Goal: Task Accomplishment & Management: Use online tool/utility

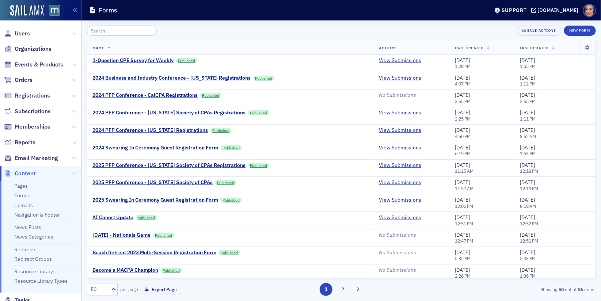
scroll to position [68, 0]
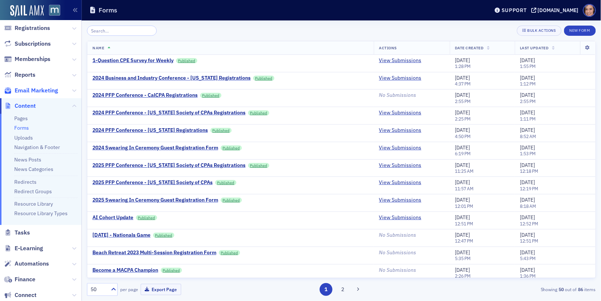
click at [39, 90] on span "Email Marketing" at bounding box center [36, 91] width 43 height 8
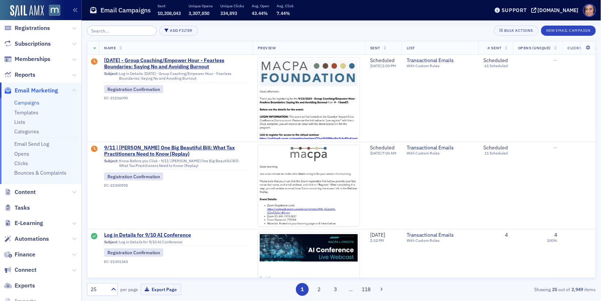
click at [137, 30] on input "search" at bounding box center [122, 31] width 70 height 10
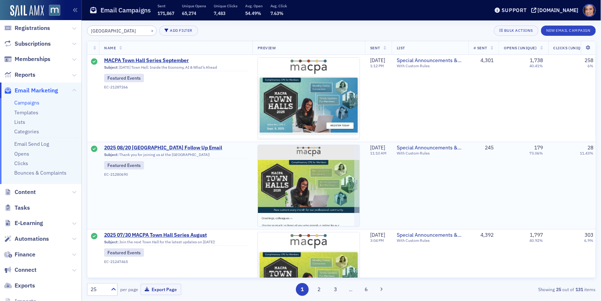
type input "[GEOGRAPHIC_DATA]"
click at [170, 145] on span "2025 08/20 [GEOGRAPHIC_DATA] Follow Up Email" at bounding box center [175, 148] width 143 height 7
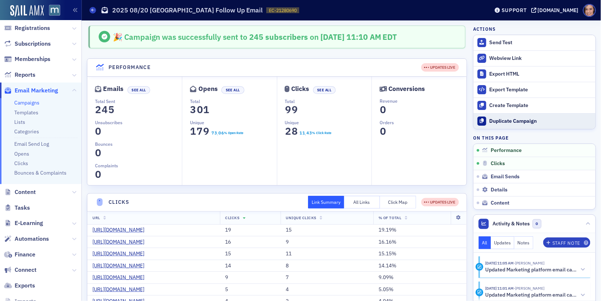
click at [491, 116] on button "Duplicate Campaign" at bounding box center [534, 121] width 122 height 16
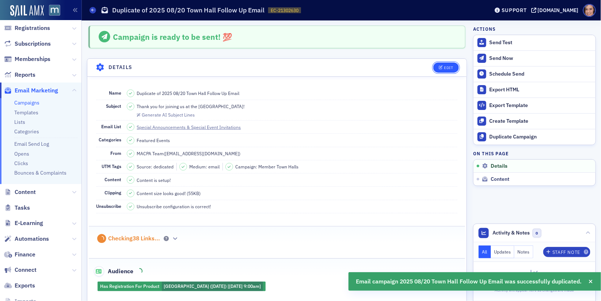
click at [448, 66] on div "Edit" at bounding box center [448, 68] width 9 height 4
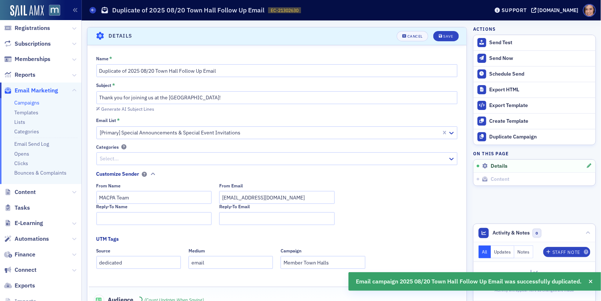
scroll to position [34, 0]
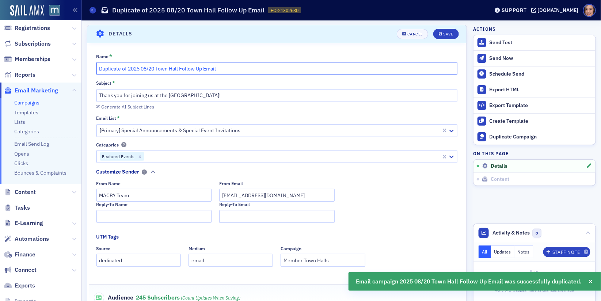
drag, startPoint x: 127, startPoint y: 66, endPoint x: 82, endPoint y: 66, distance: 45.3
drag, startPoint x: 112, startPoint y: 68, endPoint x: 126, endPoint y: 68, distance: 13.9
click at [126, 68] on input "2025 08/20 [GEOGRAPHIC_DATA] Follow Up Email" at bounding box center [276, 68] width 361 height 13
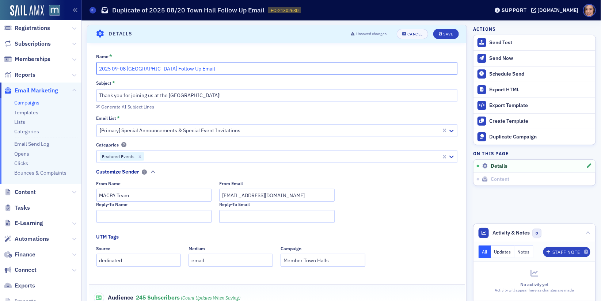
type input "2025 09-08 [GEOGRAPHIC_DATA] Follow Up Email"
click at [174, 94] on input "Thank you for joining us at the [GEOGRAPHIC_DATA]!" at bounding box center [276, 95] width 361 height 13
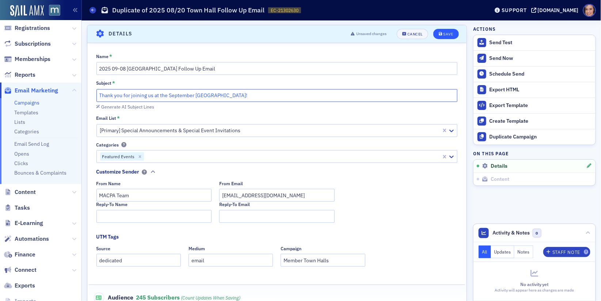
type input "Thank you for joining us at the September [GEOGRAPHIC_DATA]!"
click at [445, 36] on button "Save" at bounding box center [445, 34] width 25 height 10
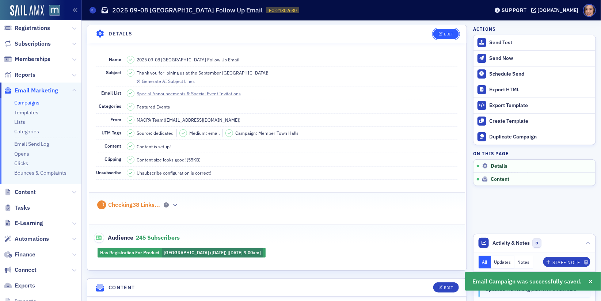
click at [447, 32] on div "Edit" at bounding box center [448, 34] width 9 height 4
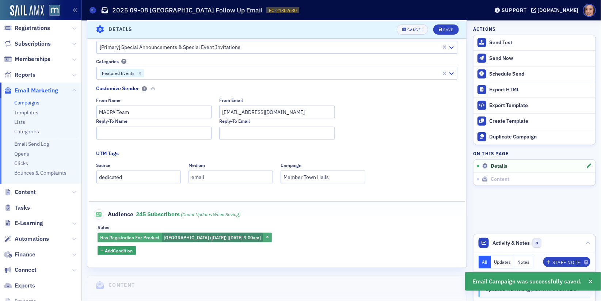
click at [250, 234] on span "[GEOGRAPHIC_DATA] ([DATE]) [[DATE] 9:00am]" at bounding box center [212, 237] width 97 height 6
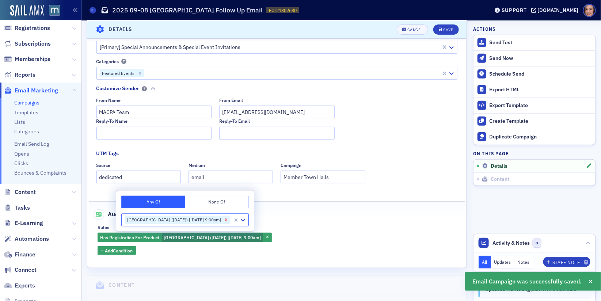
click at [229, 222] on icon "Remove MACPA Town Hall (August 2025) [8/20/2025 9:00am]" at bounding box center [225, 219] width 5 height 5
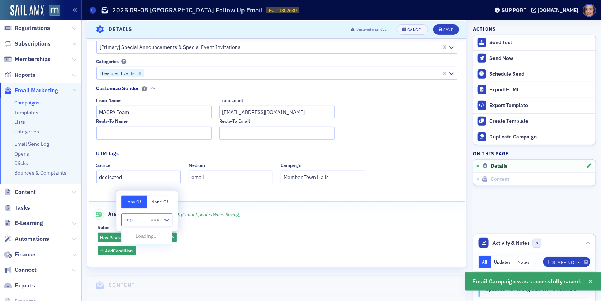
type input "sept"
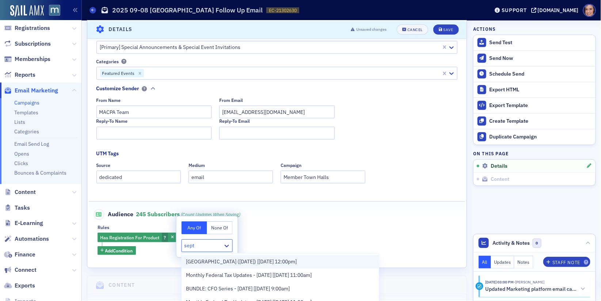
click at [262, 261] on span "[GEOGRAPHIC_DATA] ([DATE]) [[DATE] 12:00pm]" at bounding box center [241, 262] width 111 height 8
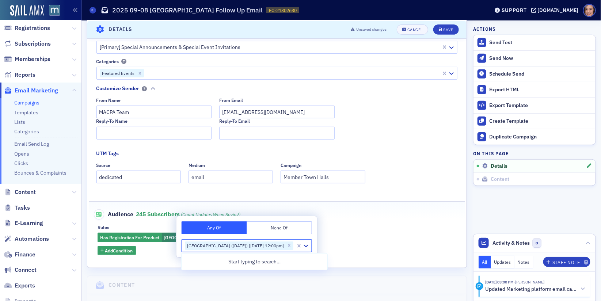
click at [377, 219] on fieldset "Audience 245 Subscribers (count updates when saving) Rules Has Registration For…" at bounding box center [277, 229] width 376 height 56
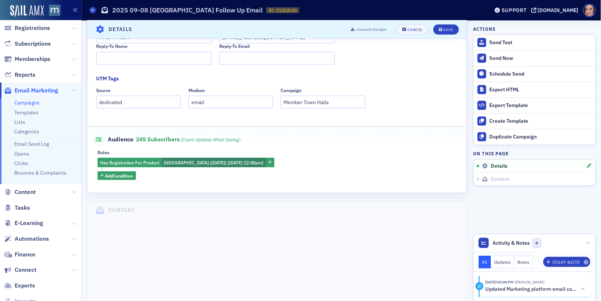
scroll to position [214, 0]
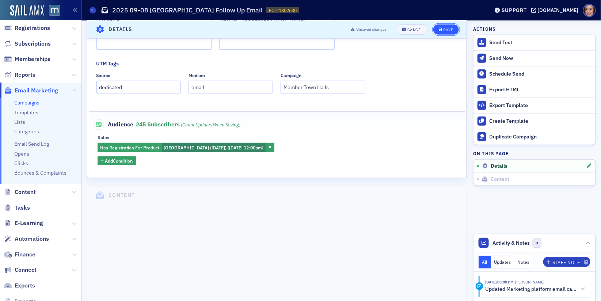
click at [452, 27] on div "Save" at bounding box center [448, 29] width 10 height 4
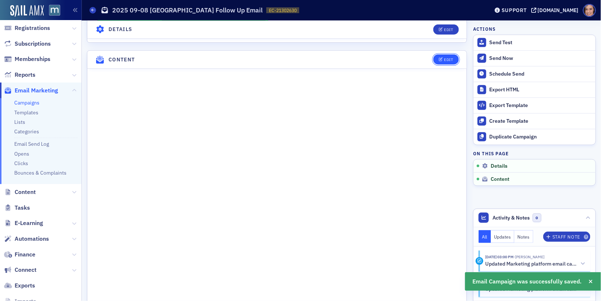
click at [452, 58] on div "Edit" at bounding box center [448, 60] width 9 height 4
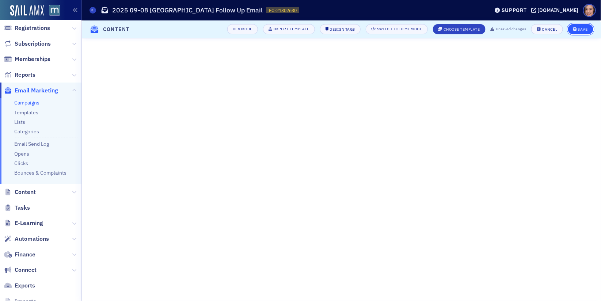
click at [576, 29] on icon "submit" at bounding box center [575, 29] width 4 height 4
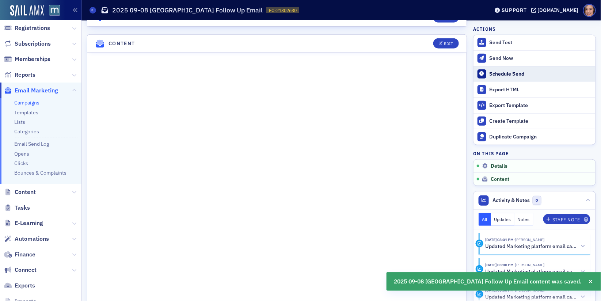
scroll to position [284, 0]
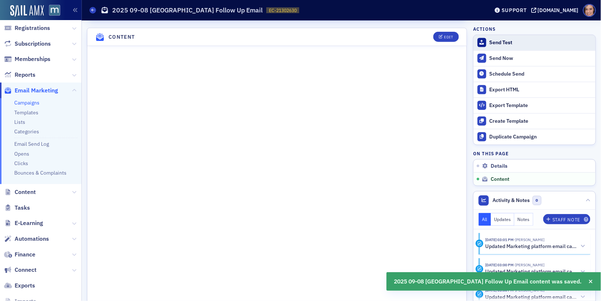
click at [510, 41] on div "Send Test" at bounding box center [540, 42] width 102 height 7
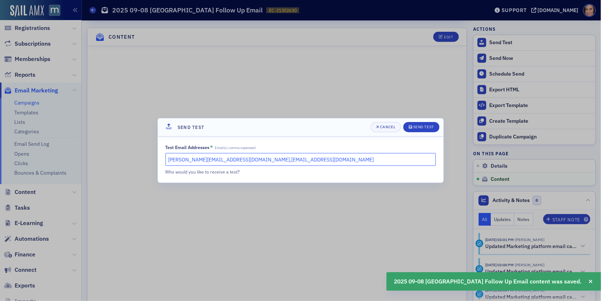
drag, startPoint x: 230, startPoint y: 160, endPoint x: 305, endPoint y: 160, distance: 74.8
click at [305, 160] on input "[PERSON_NAME][EMAIL_ADDRESS][DOMAIN_NAME],[EMAIL_ADDRESS][DOMAIN_NAME]" at bounding box center [300, 159] width 270 height 13
type input "[PERSON_NAME][EMAIL_ADDRESS][DOMAIN_NAME]"
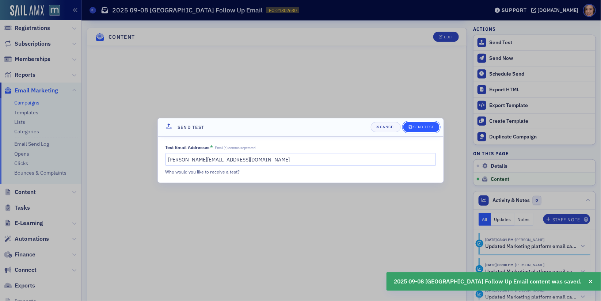
click at [431, 124] on span "Send Test" at bounding box center [421, 127] width 25 height 6
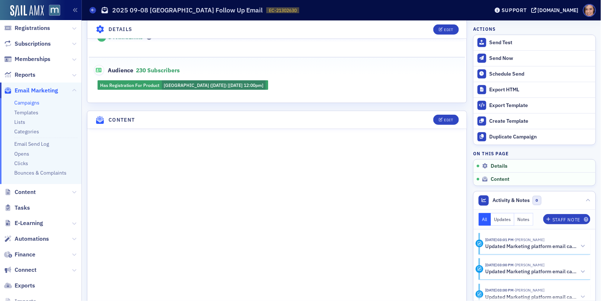
scroll to position [269, 0]
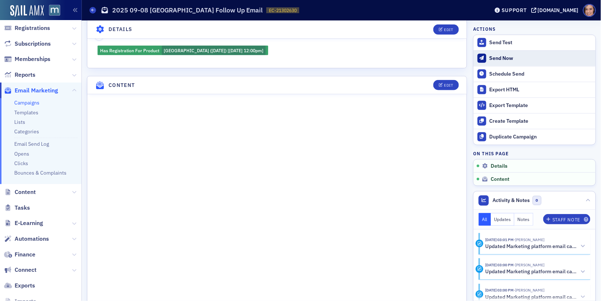
click at [510, 56] on div "Send Now" at bounding box center [540, 58] width 102 height 7
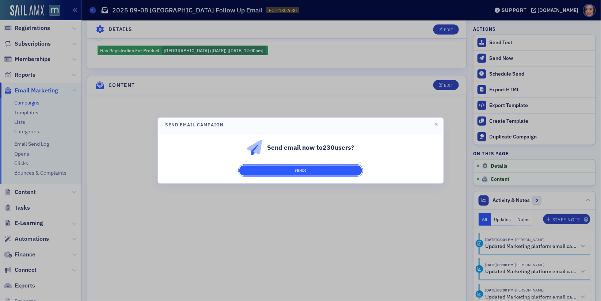
click at [334, 170] on button "Send!" at bounding box center [300, 170] width 123 height 10
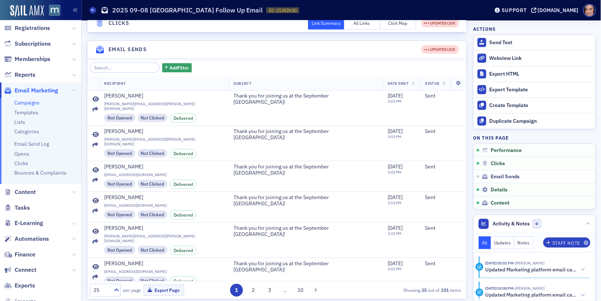
scroll to position [758, 0]
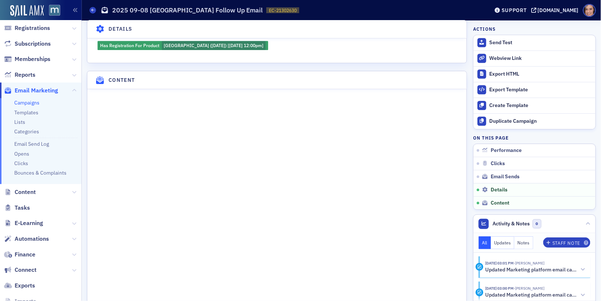
click at [28, 103] on link "Campaigns" at bounding box center [26, 102] width 25 height 7
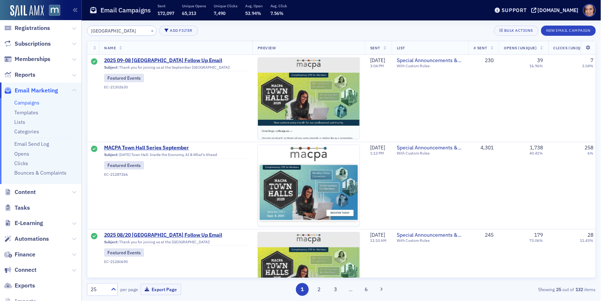
click at [132, 31] on input "[GEOGRAPHIC_DATA]" at bounding box center [122, 31] width 70 height 10
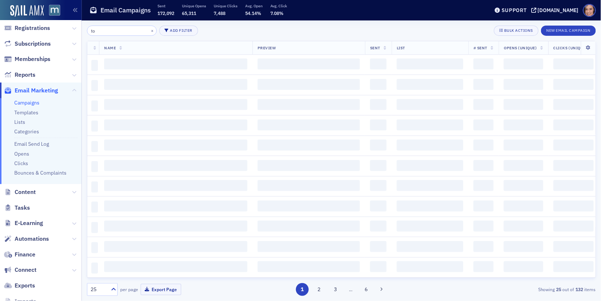
type input "t"
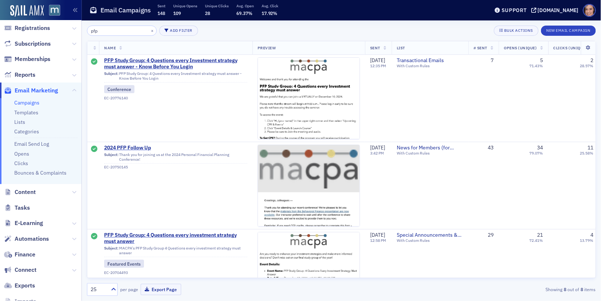
click at [109, 32] on input "pfp" at bounding box center [122, 31] width 70 height 10
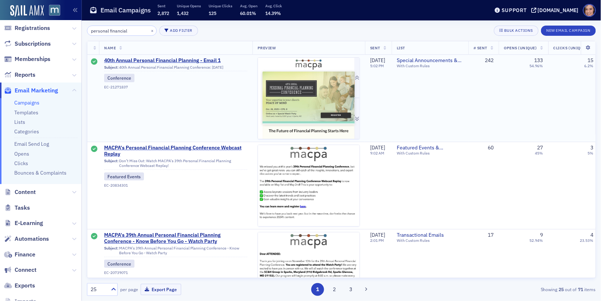
type input "personal financial"
click at [266, 103] on img at bounding box center [308, 202] width 101 height 289
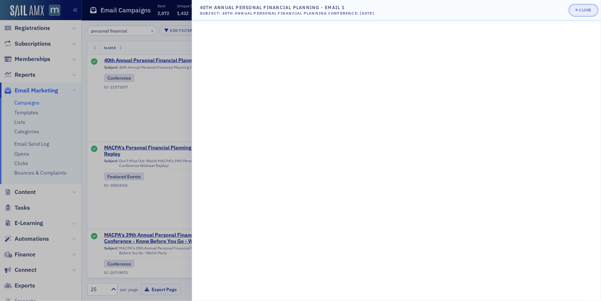
click at [582, 10] on div "Close" at bounding box center [585, 10] width 12 height 4
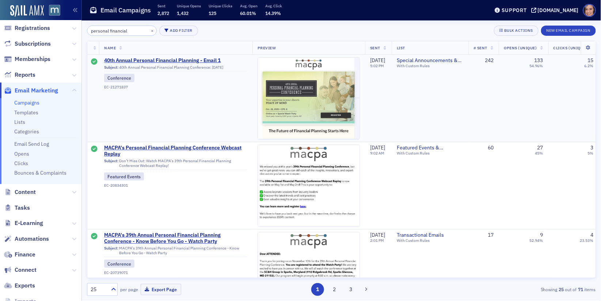
click at [185, 57] on td "40th Annual Personal Financial Planning - Email 1 Subject: 40th Annual Personal…" at bounding box center [175, 98] width 153 height 87
click at [188, 62] on span "40th Annual Personal Financial Planning - Email 1" at bounding box center [175, 60] width 143 height 7
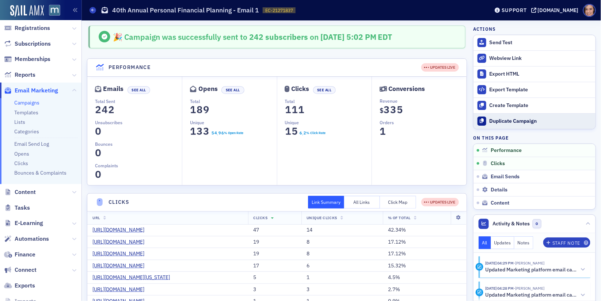
click at [505, 118] on div "Duplicate Campaign" at bounding box center [540, 121] width 102 height 7
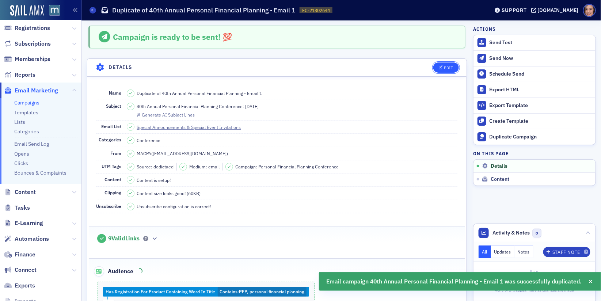
click at [453, 63] on button "Edit" at bounding box center [445, 67] width 25 height 10
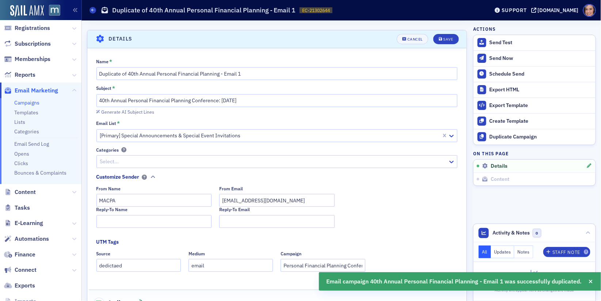
scroll to position [34, 0]
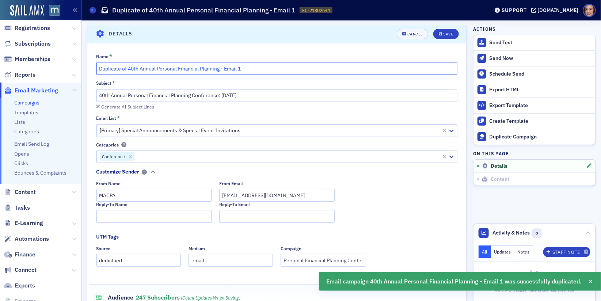
drag, startPoint x: 127, startPoint y: 68, endPoint x: 92, endPoint y: 64, distance: 35.6
click at [92, 64] on div "Name * Duplicate of 40th Annual Personal Financial Planning - Email 1 Subject *…" at bounding box center [276, 240] width 379 height 374
click at [254, 65] on input "40th Annual Personal Financial Planning - Email 1" at bounding box center [276, 68] width 361 height 13
type input "40th Annual Personal Financial Planning - Email 2"
click at [443, 30] on button "Save" at bounding box center [445, 34] width 25 height 10
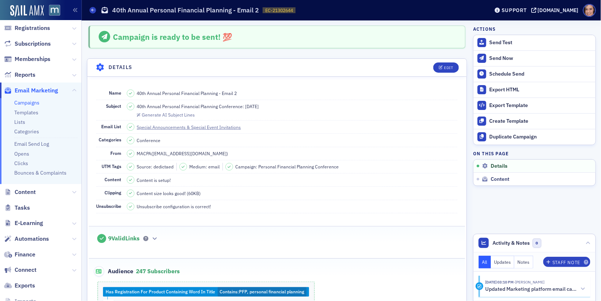
scroll to position [6, 0]
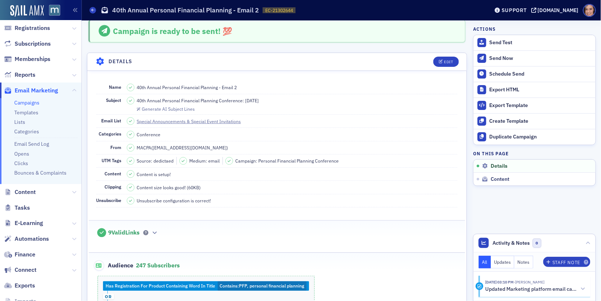
click at [229, 102] on span "40th Annual Personal Financial Planning Conference: [DATE]" at bounding box center [198, 100] width 122 height 7
copy span "40th Annual Personal Financial Planning Conference: [DATE]"
click at [443, 61] on span "Edit" at bounding box center [445, 62] width 14 height 4
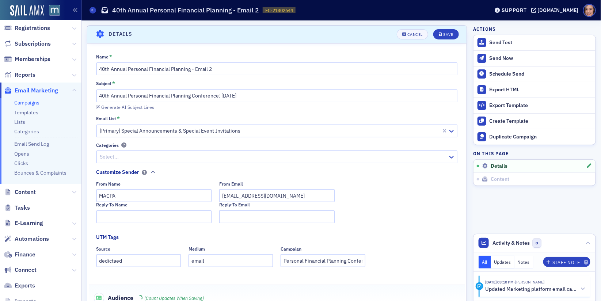
scroll to position [34, 0]
click at [196, 94] on input "40th Annual Personal Financial Planning Conference: [DATE]" at bounding box center [276, 95] width 361 height 13
paste input "The New Tax Bill and 8 Strategies You Can’t Miss — [DATE]"
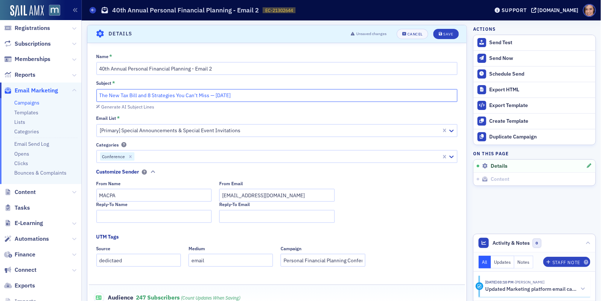
drag, startPoint x: 217, startPoint y: 95, endPoint x: 245, endPoint y: 95, distance: 28.5
click at [245, 95] on input "The New Tax Bill and 8 Strategies You Can’t Miss — [DATE]" at bounding box center [276, 95] width 361 height 13
paste input "Join the 40th Annual PFP Conference"
click at [99, 93] on input "The New Tax Bill and 8 Strategies You Can’t Miss: Join the 40th Annual PFP Conf…" at bounding box center [276, 95] width 361 height 13
click at [128, 96] on input "Can't Miss: The New Tax Bill and 8 Strategies You Can’t Miss: Join the 40th Ann…" at bounding box center [276, 95] width 361 height 13
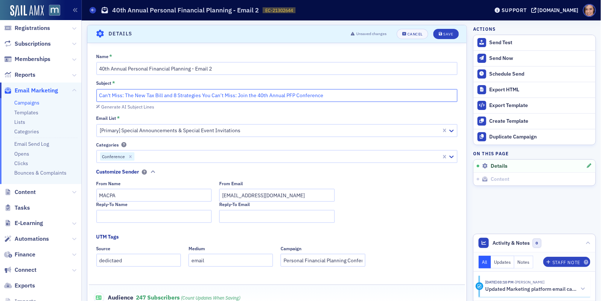
click at [128, 96] on input "Can't Miss: The New Tax Bill and 8 Strategies You Can’t Miss: Join the 40th Ann…" at bounding box center [276, 95] width 361 height 13
click at [175, 97] on input "Can't Miss: New Tax Bill and 8 Strategies You Can’t Miss: Join the 40th Annual …" at bounding box center [276, 95] width 361 height 13
click at [126, 95] on input "Can't Miss: New Tax Bill and 8 Best Ideas You Can’t Miss: Join the 40th Annual …" at bounding box center [276, 95] width 361 height 13
click at [138, 95] on input "Can't Miss: The New Tax Bill and 8 Best Ideas You Can’t Miss: Join the 40th Ann…" at bounding box center [276, 95] width 361 height 13
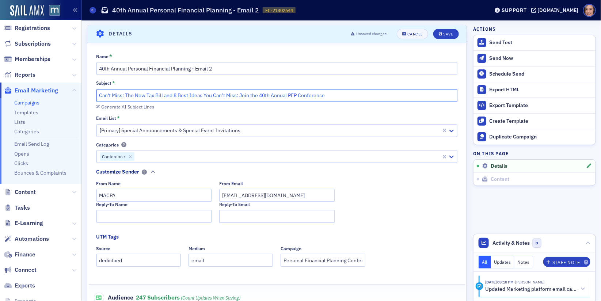
click at [138, 95] on input "Can't Miss: The New Tax Bill and 8 Best Ideas You Can’t Miss: Join the 40th Ann…" at bounding box center [276, 95] width 361 height 13
click at [126, 94] on input "Can't Miss: The Tax Bill and 8 Best Ideas You Can’t Miss: Join the 40th Annual …" at bounding box center [276, 95] width 361 height 13
click at [193, 95] on input "Can't Miss: "The Tax Bill and 8 Best Ideas You Can’t Miss: Join the 40th Annual…" at bounding box center [276, 95] width 361 height 13
drag, startPoint x: 197, startPoint y: 94, endPoint x: 242, endPoint y: 93, distance: 44.9
click at [242, 93] on input "Can't Miss: "The Tax Bill and 8 Best Ideas" You Can’t Miss: Join the 40th Annua…" at bounding box center [276, 95] width 361 height 13
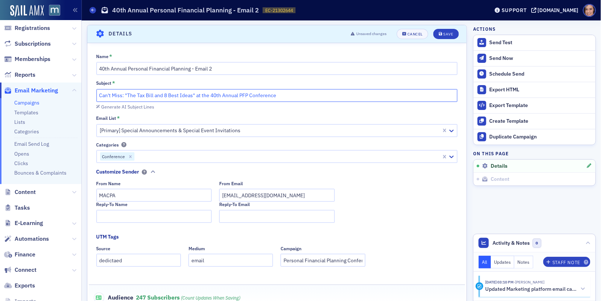
click at [217, 93] on input "Can't Miss: "The Tax Bill and 8 Best Ideas" at the 40th Annual PFP Conference" at bounding box center [276, 95] width 361 height 13
click at [285, 100] on input "Can't Miss: "The Tax Bill and 8 Best Ideas" at the Annual PFP Conference" at bounding box center [276, 95] width 361 height 13
click at [283, 96] on input "Can't Miss: "The Tax Bill and 8 Best Ideas" at the Annual PFP Conference [DATE]" at bounding box center [276, 95] width 361 height 13
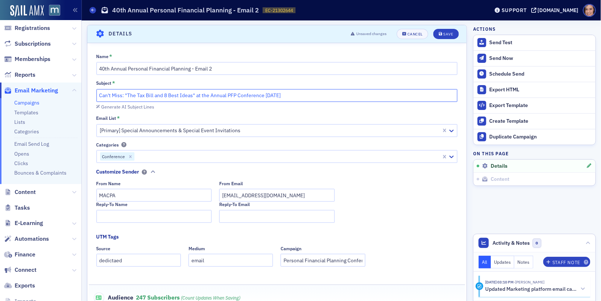
click at [283, 96] on input "Can't Miss: "The Tax Bill and 8 Best Ideas" at the Annual PFP Conference [DATE]" at bounding box center [276, 95] width 361 height 13
paste input "’t Miss: “The Tax Bill and 8 Best Ideas” — [DATE] at the PFP Conference"
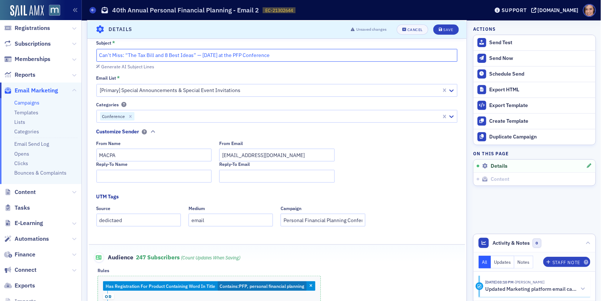
scroll to position [104, 0]
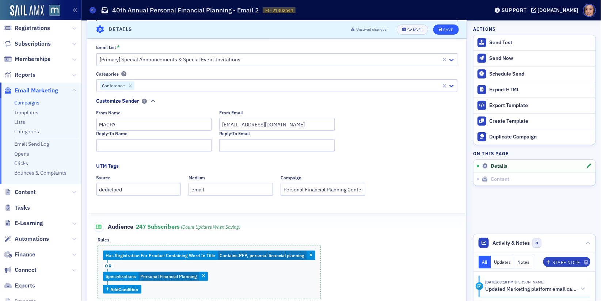
type input "Can’t Miss: “The Tax Bill and 8 Best Ideas” — [DATE] at the PFP Conference"
click at [439, 31] on icon "submit" at bounding box center [440, 29] width 4 height 4
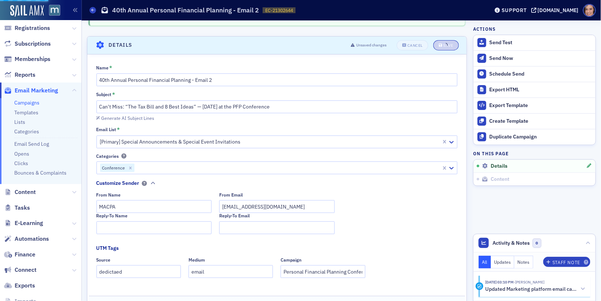
scroll to position [0, 0]
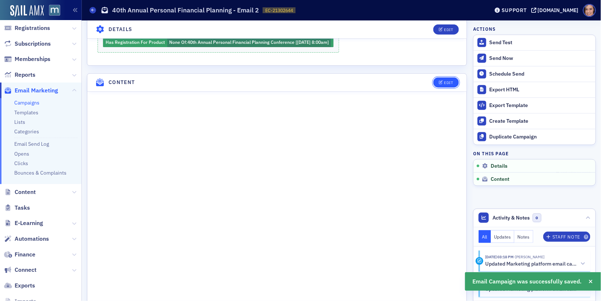
click at [449, 77] on button "Edit" at bounding box center [445, 82] width 25 height 10
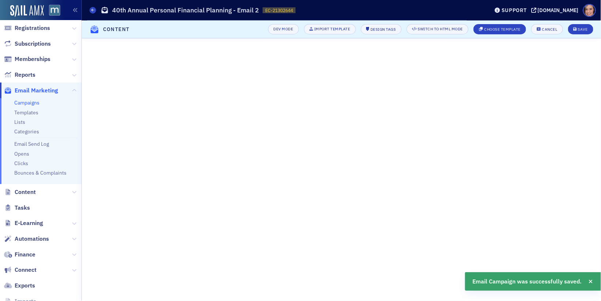
scroll to position [76, 0]
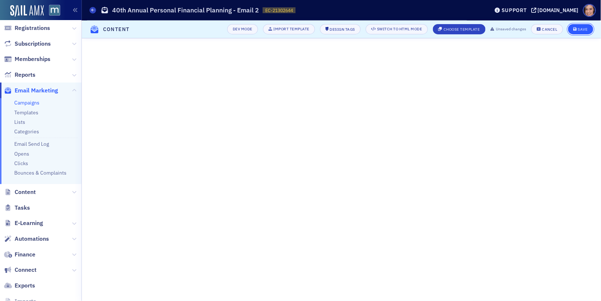
click at [581, 26] on button "Save" at bounding box center [580, 29] width 25 height 10
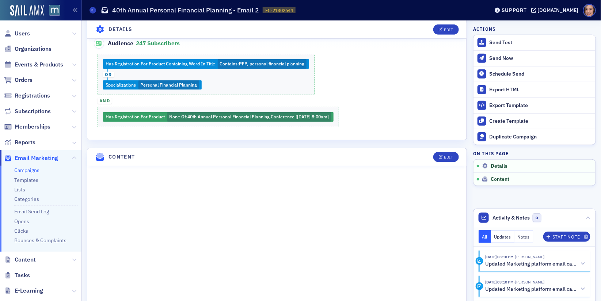
scroll to position [327, 0]
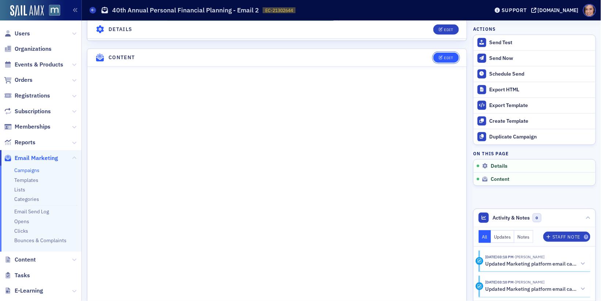
click at [450, 56] on div "Edit" at bounding box center [448, 58] width 9 height 4
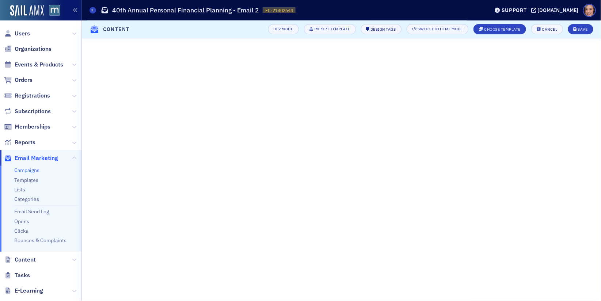
scroll to position [76, 0]
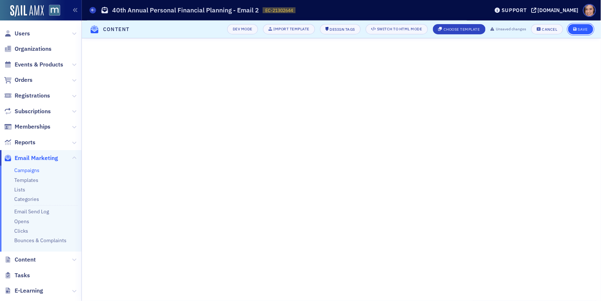
click at [584, 30] on div "Save" at bounding box center [583, 29] width 10 height 4
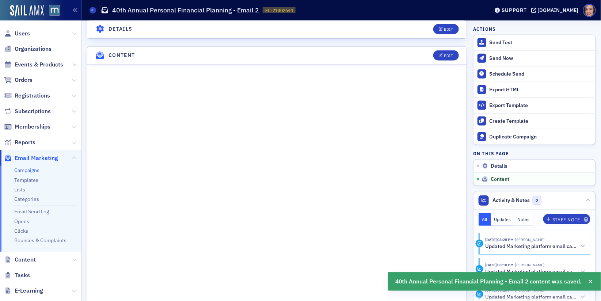
scroll to position [347, 0]
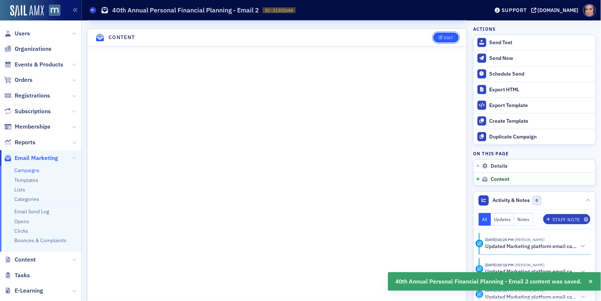
click at [452, 36] on div "Edit" at bounding box center [448, 38] width 9 height 4
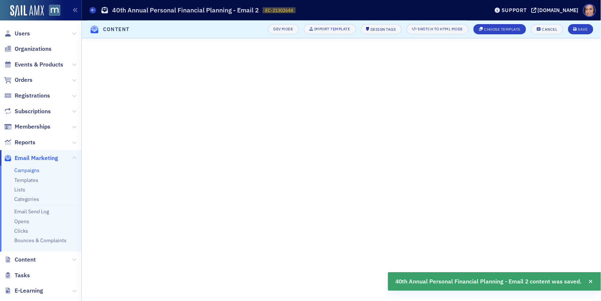
scroll to position [76, 0]
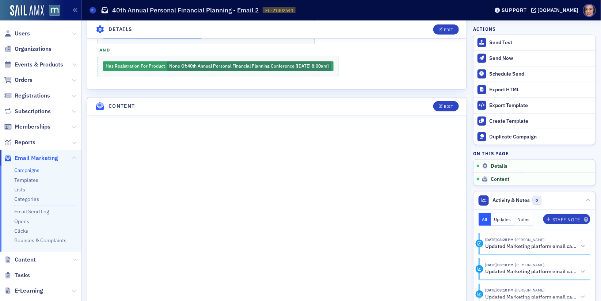
scroll to position [376, 0]
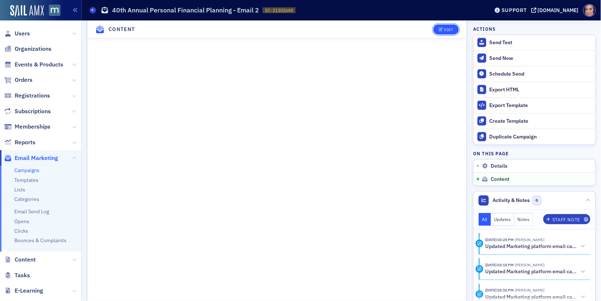
click at [444, 31] on span "Edit" at bounding box center [445, 29] width 14 height 4
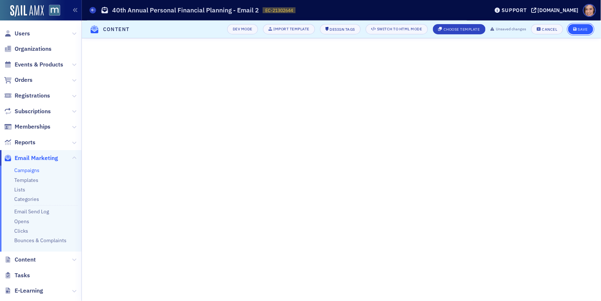
click at [582, 29] on div "Save" at bounding box center [583, 29] width 10 height 4
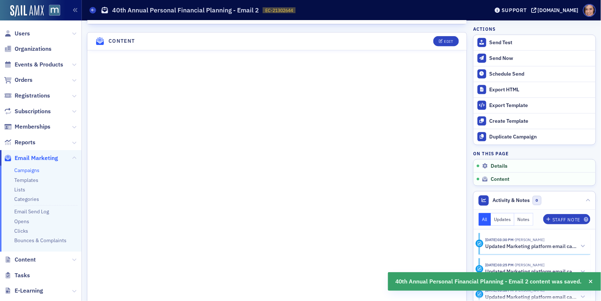
scroll to position [347, 0]
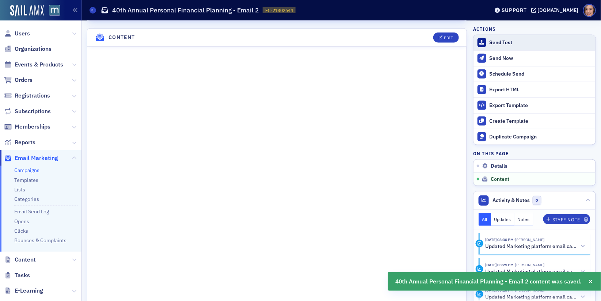
click at [500, 43] on div "Send Test" at bounding box center [540, 42] width 102 height 7
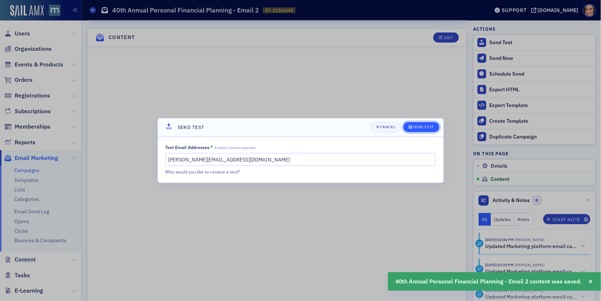
click at [426, 128] on div "Send Test" at bounding box center [423, 127] width 21 height 4
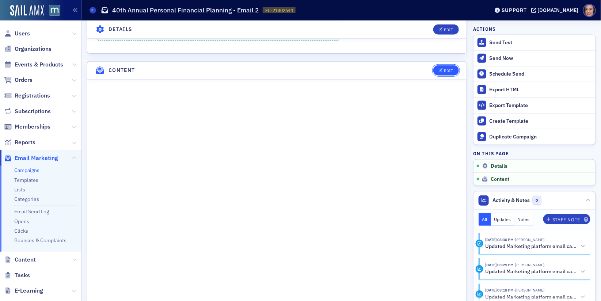
click at [442, 65] on button "Edit" at bounding box center [445, 70] width 25 height 10
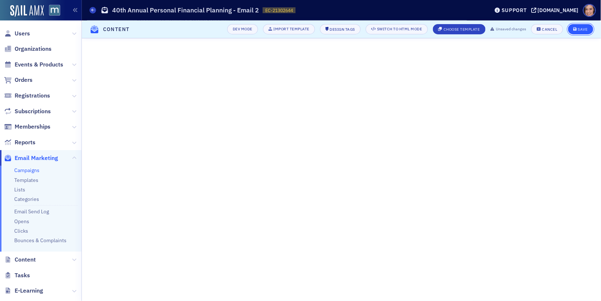
click at [576, 31] on icon "submit" at bounding box center [575, 29] width 4 height 4
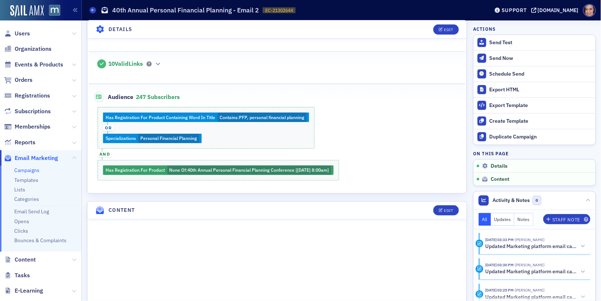
scroll to position [216, 0]
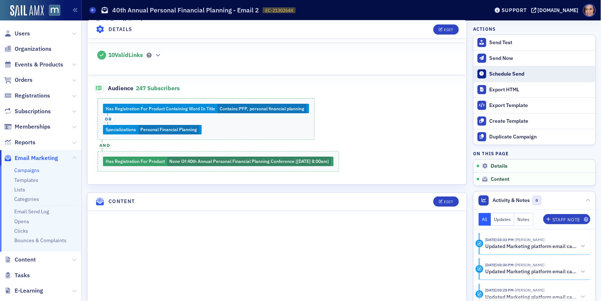
click at [496, 74] on div "Schedule Send" at bounding box center [540, 74] width 102 height 7
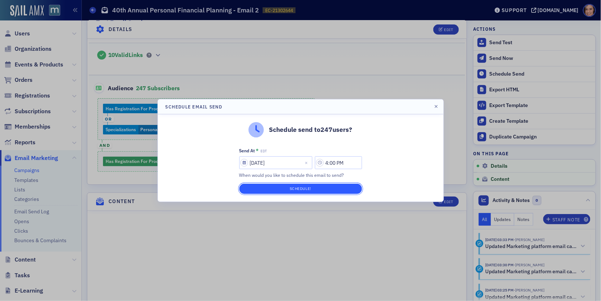
click at [331, 188] on button "Schedule!" at bounding box center [300, 189] width 123 height 10
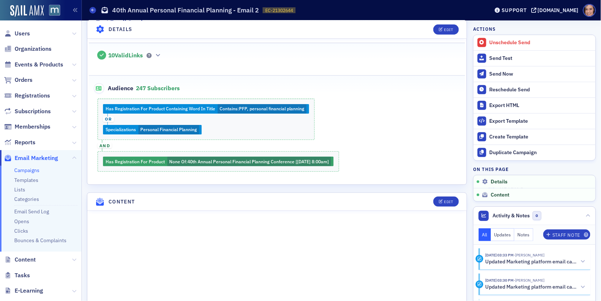
scroll to position [440, 0]
